Goal: Browse casually: Explore the website without a specific task or goal

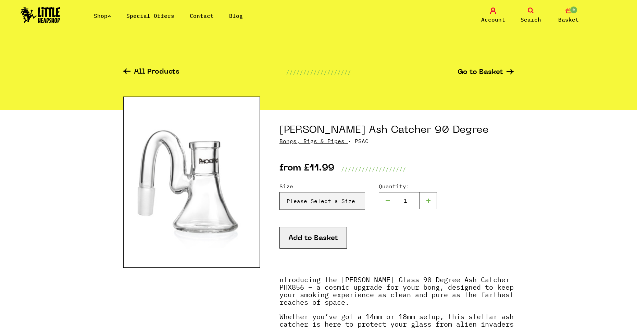
click at [98, 16] on link "Shop" at bounding box center [102, 15] width 17 height 7
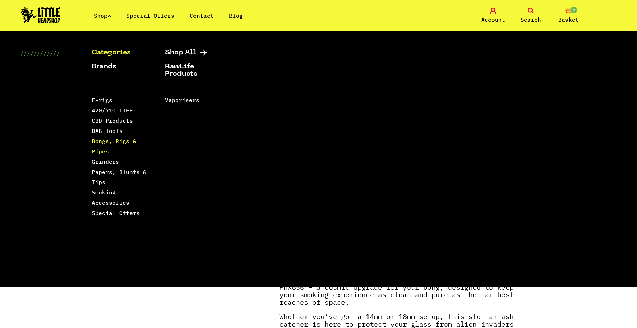
click at [111, 141] on link "Bongs, Rigs & Pipes" at bounding box center [114, 146] width 45 height 17
click at [114, 111] on link "420/710 LIFE" at bounding box center [112, 110] width 41 height 7
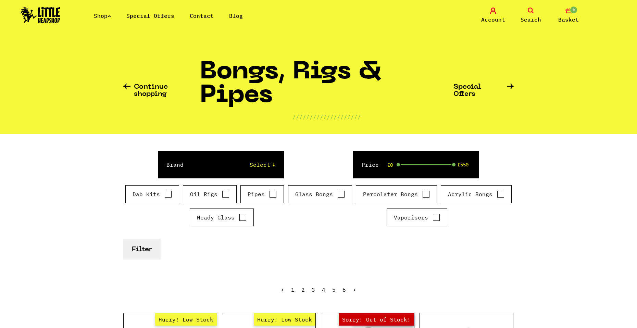
click at [162, 19] on link "Special Offers" at bounding box center [150, 15] width 48 height 7
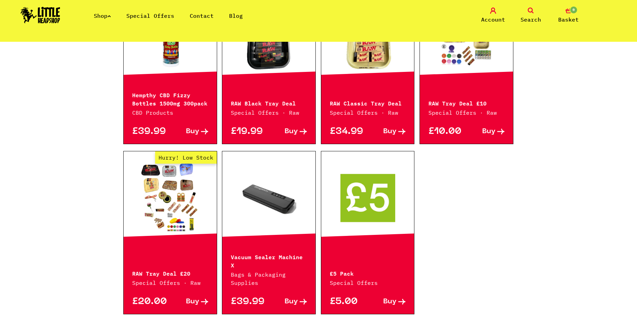
scroll to position [377, 0]
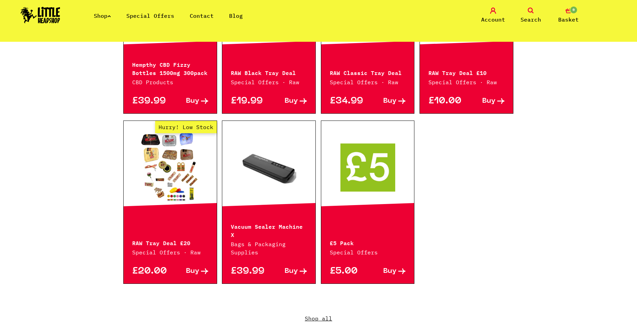
click at [188, 268] on span "Buy" at bounding box center [192, 271] width 13 height 7
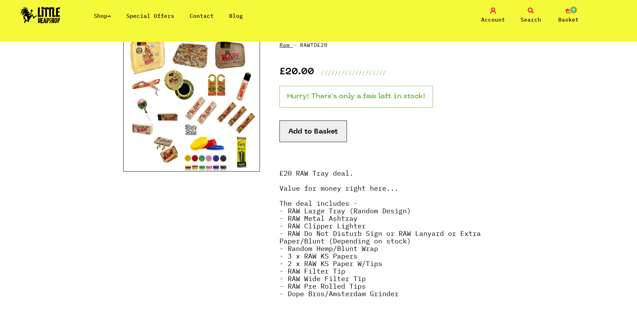
scroll to position [103, 0]
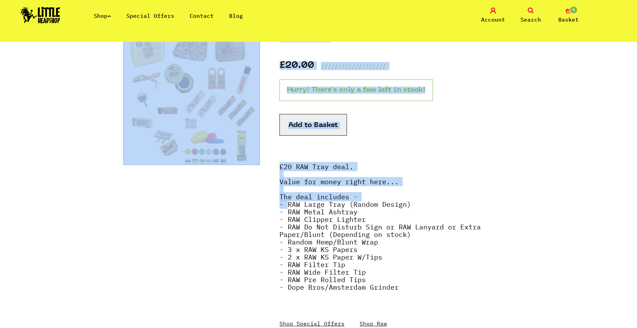
drag, startPoint x: 270, startPoint y: 204, endPoint x: 289, endPoint y: 206, distance: 19.6
click at [289, 206] on section "RAW Tray Deal £20 Raw · RAWTD£20 £20.00 /////////////////// Hurry! There's only…" at bounding box center [318, 186] width 390 height 357
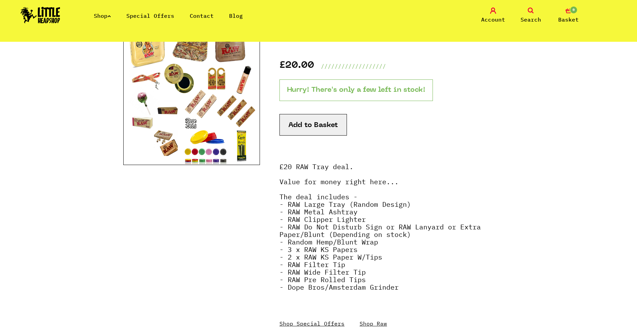
click at [293, 205] on strong "£20 RAW Tray deal. Value for money right here... The deal includes - - RAW Larg…" at bounding box center [379, 227] width 201 height 130
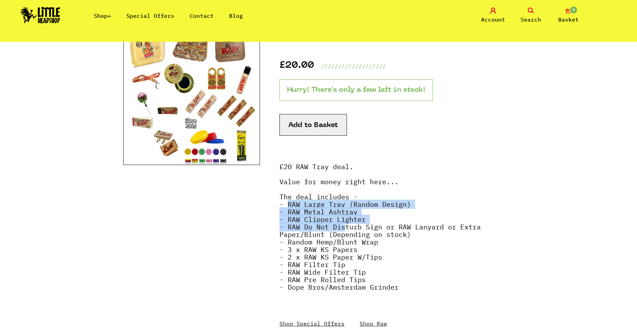
drag, startPoint x: 289, startPoint y: 202, endPoint x: 316, endPoint y: 223, distance: 33.2
click at [345, 227] on strong "£20 RAW Tray deal. Value for money right here... The deal includes - - RAW Larg…" at bounding box center [379, 227] width 201 height 130
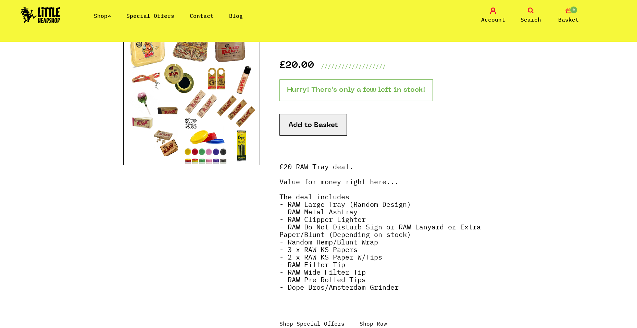
click at [251, 221] on div at bounding box center [191, 173] width 137 height 330
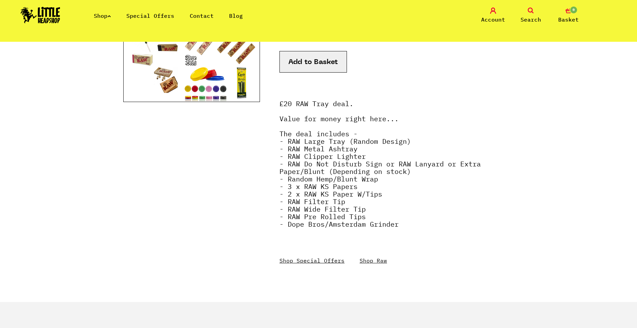
scroll to position [171, 0]
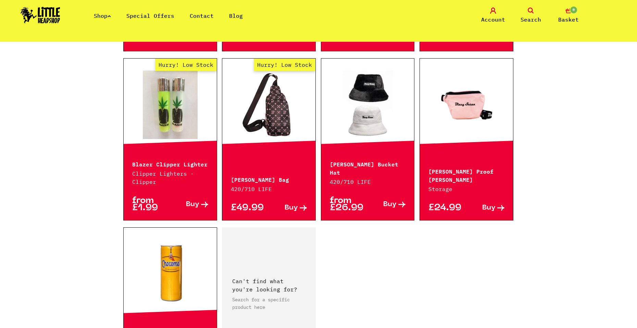
scroll to position [924, 0]
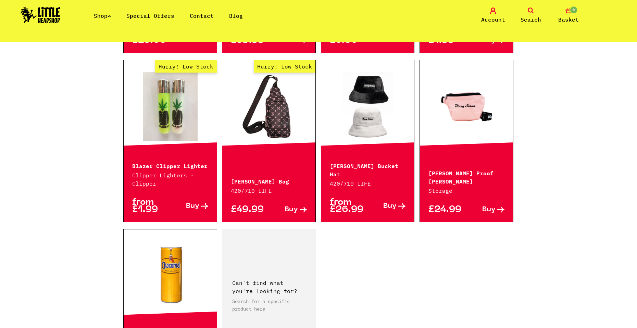
click at [104, 16] on link "Shop" at bounding box center [102, 15] width 17 height 7
